Goal: Find specific page/section: Find specific page/section

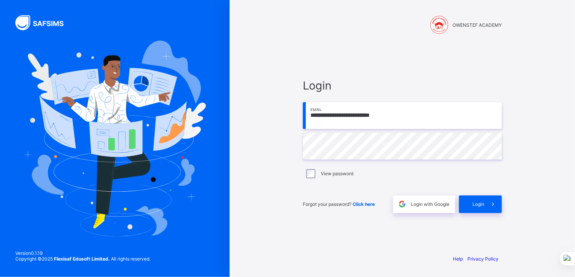
click at [478, 205] on span "Login" at bounding box center [479, 204] width 12 height 6
click at [508, 21] on div "INTER-CONTINENTAL CONNECTIONS EDUCATION" at bounding box center [402, 18] width 215 height 36
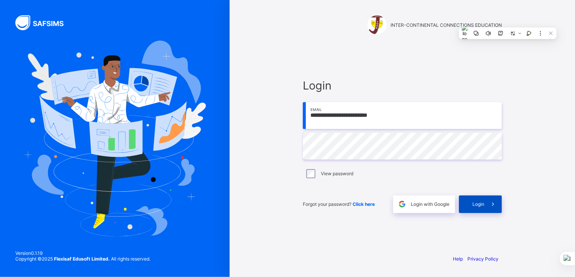
click at [480, 205] on span "Login" at bounding box center [479, 204] width 12 height 6
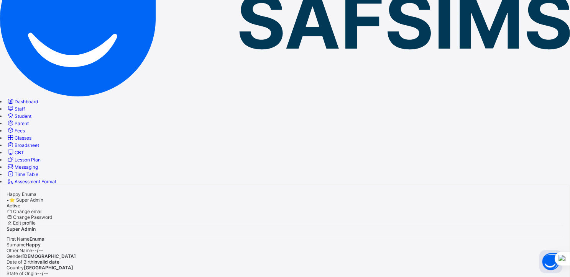
scroll to position [119, 0]
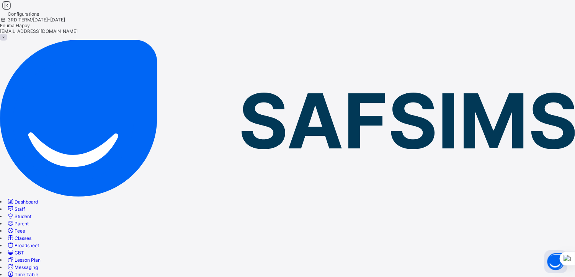
click at [25, 228] on span "Fees" at bounding box center [20, 231] width 10 height 6
